Goal: Task Accomplishment & Management: Manage account settings

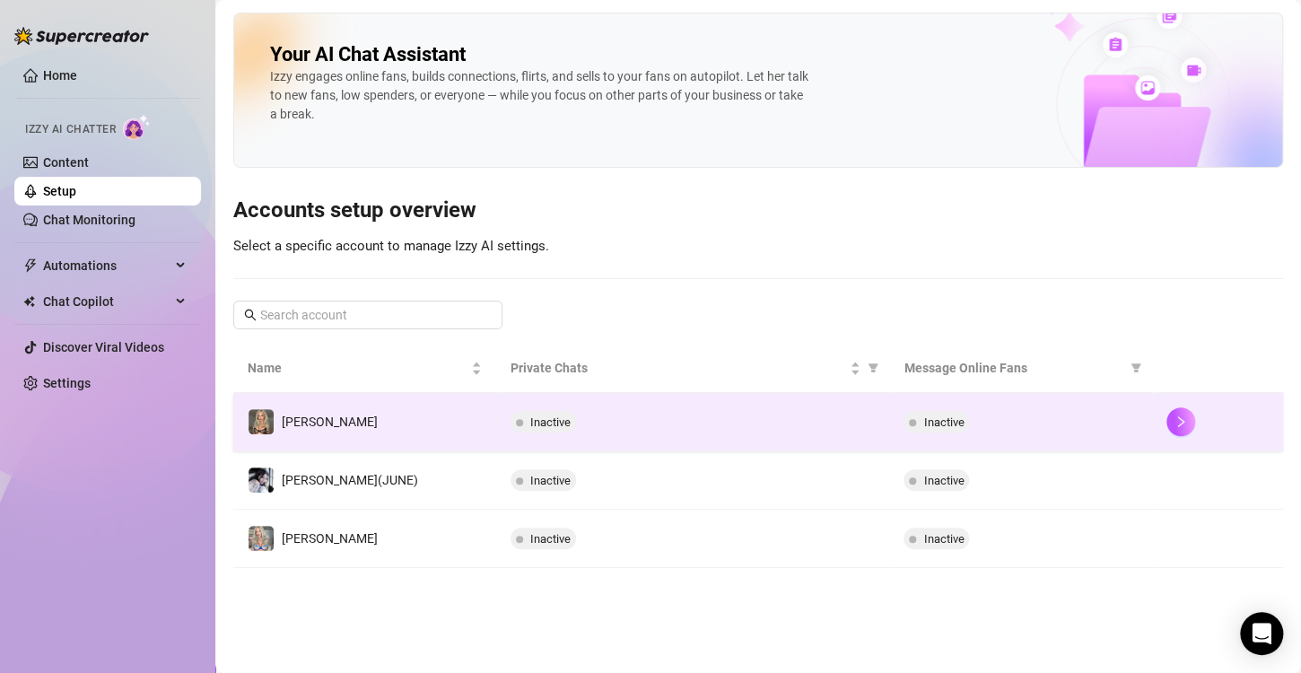
click at [365, 420] on td "[PERSON_NAME]" at bounding box center [364, 422] width 263 height 58
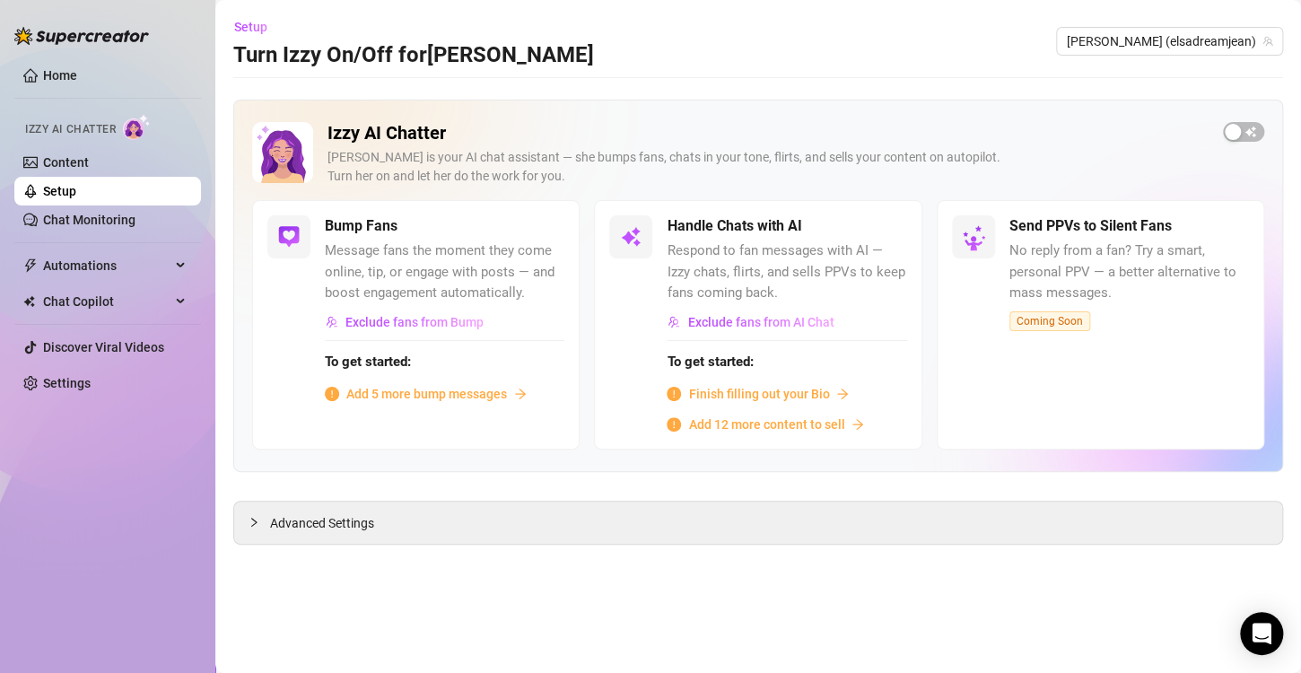
click at [327, 436] on div "Bump Fans Message fans the moment they come online, tip, or engage with posts —…" at bounding box center [415, 324] width 327 height 249
click at [89, 164] on link "Content" at bounding box center [66, 162] width 46 height 14
